Goal: Navigation & Orientation: Find specific page/section

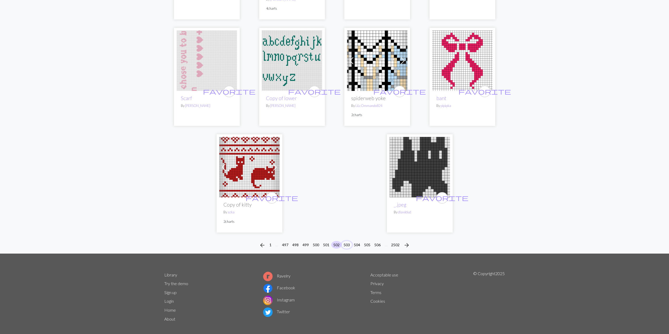
click at [345, 241] on button "503" at bounding box center [347, 245] width 11 height 8
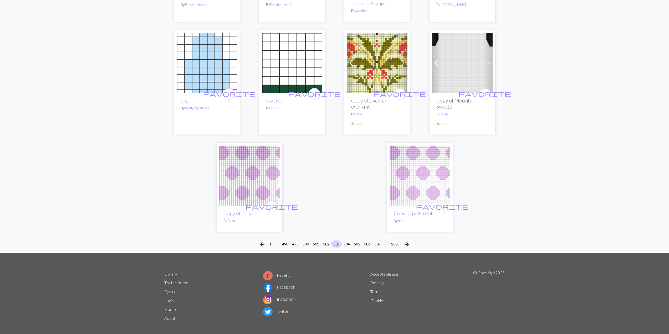
scroll to position [1244, 0]
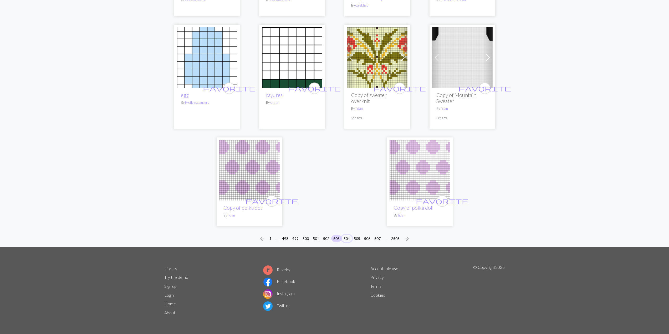
click at [350, 239] on button "504" at bounding box center [347, 239] width 11 height 8
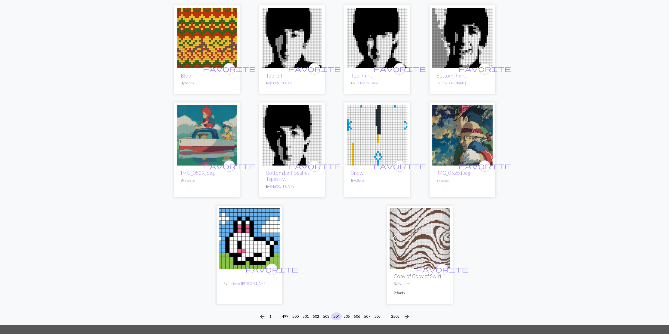
scroll to position [1140, 0]
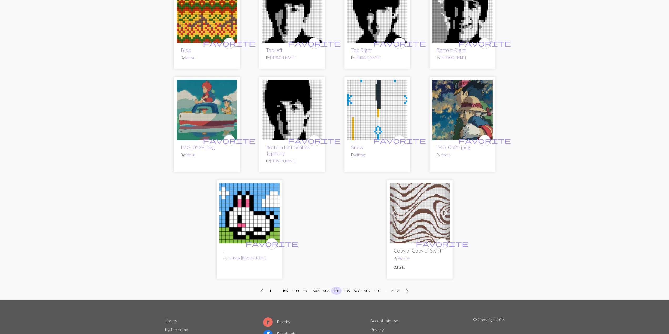
click at [346, 289] on li "505" at bounding box center [347, 291] width 10 height 8
click at [349, 287] on button "505" at bounding box center [347, 291] width 11 height 8
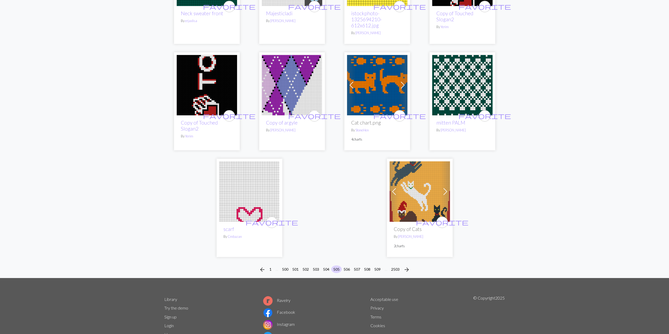
scroll to position [1210, 0]
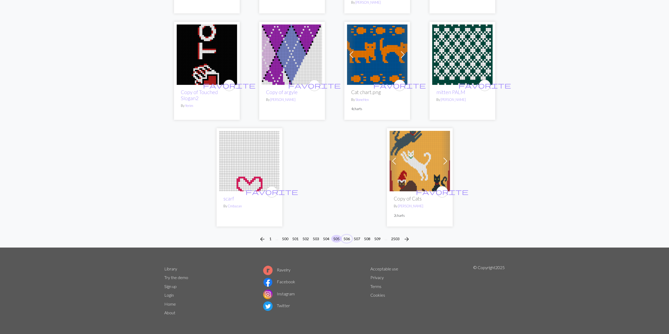
click at [346, 240] on button "506" at bounding box center [347, 239] width 11 height 8
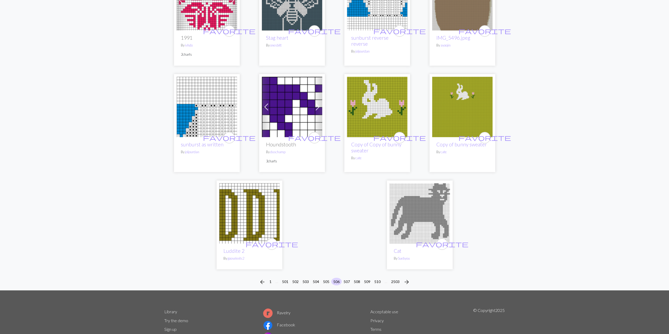
scroll to position [1216, 0]
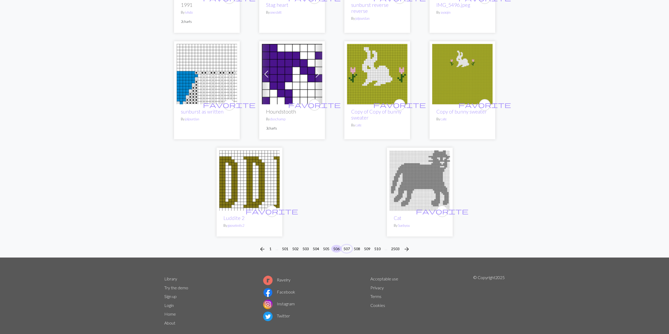
click at [346, 245] on button "507" at bounding box center [347, 249] width 11 height 8
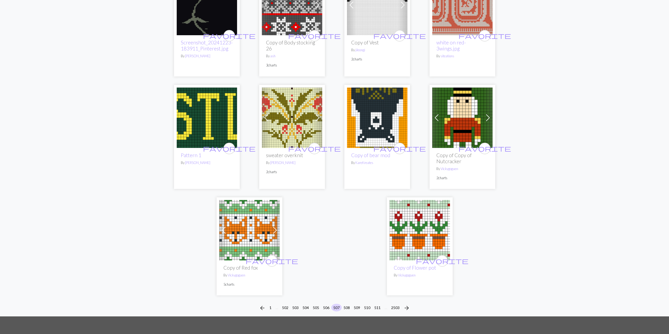
scroll to position [1271, 0]
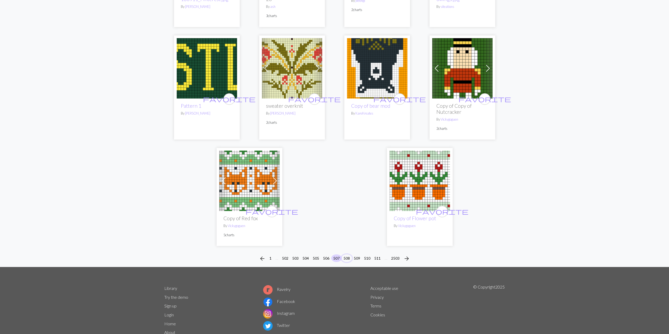
click at [347, 255] on button "508" at bounding box center [347, 259] width 11 height 8
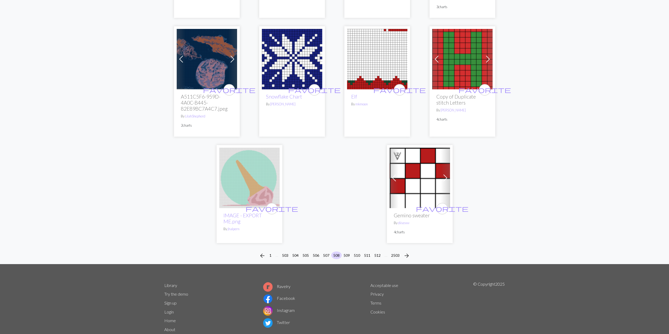
scroll to position [1228, 0]
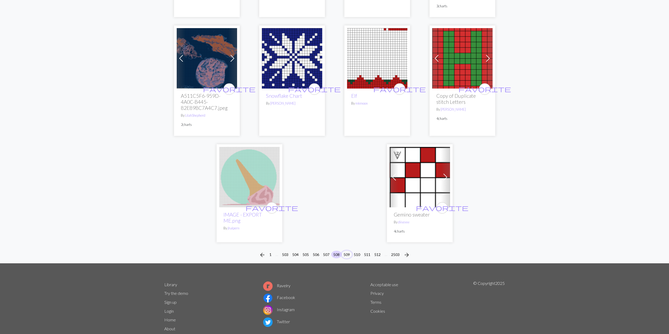
click at [348, 253] on button "509" at bounding box center [347, 255] width 11 height 8
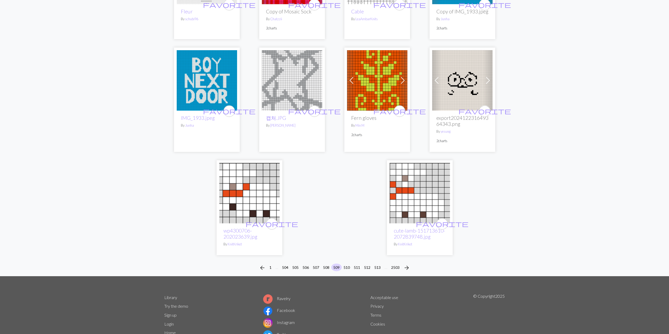
scroll to position [1238, 0]
